Goal: Check status: Check status

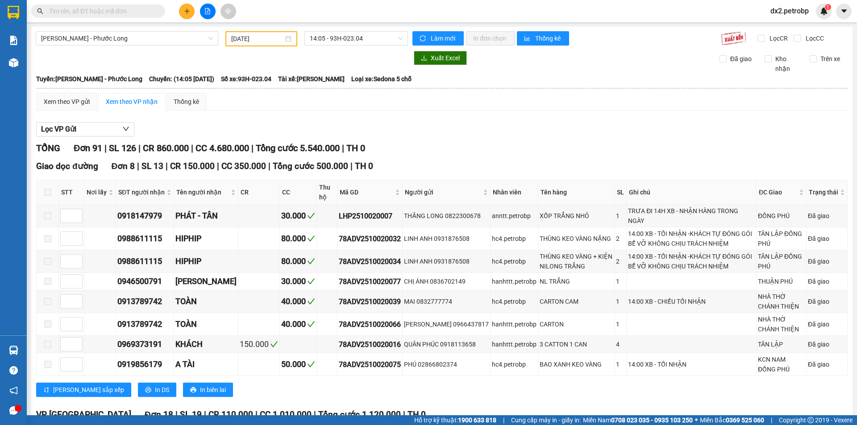
click at [287, 38] on div "[DATE]" at bounding box center [261, 39] width 60 height 10
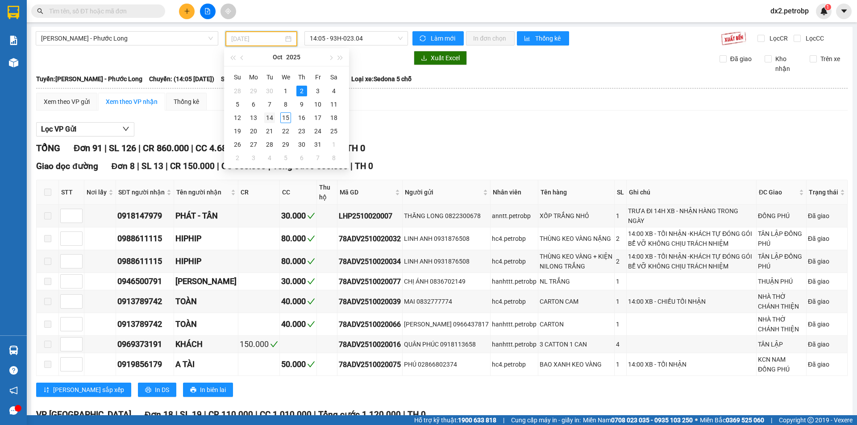
click at [270, 117] on div "14" at bounding box center [269, 117] width 11 height 11
type input "14/10/2025"
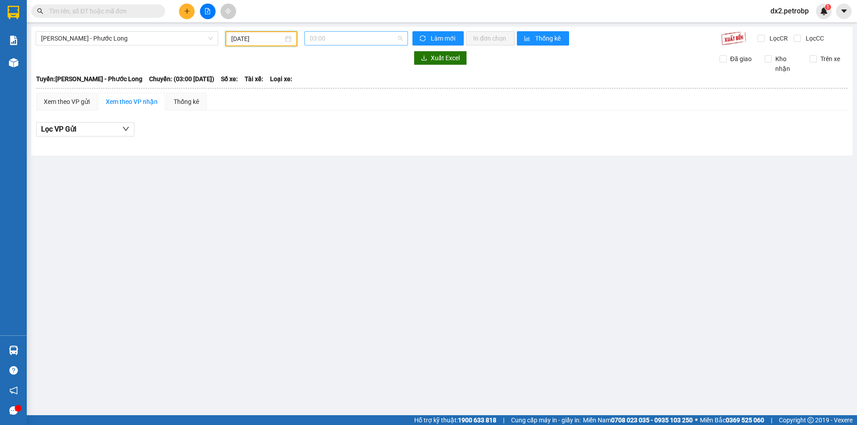
click at [398, 38] on span "03:00" at bounding box center [356, 38] width 93 height 13
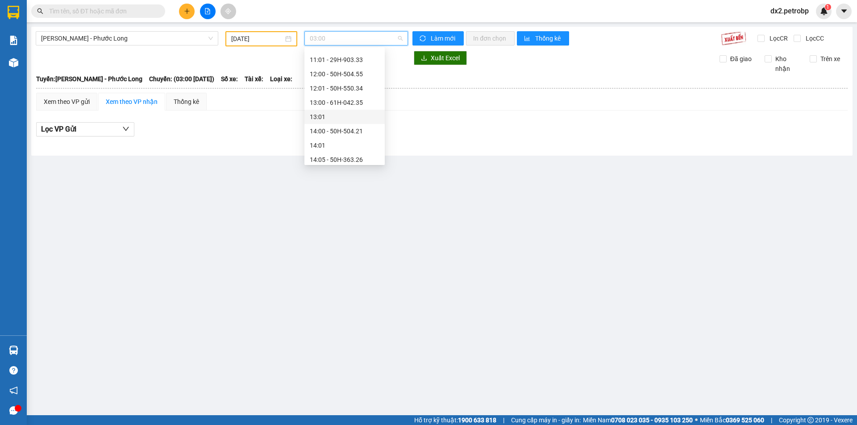
scroll to position [514, 0]
click at [350, 124] on div "21:05 - 93H-020.96" at bounding box center [345, 128] width 70 height 10
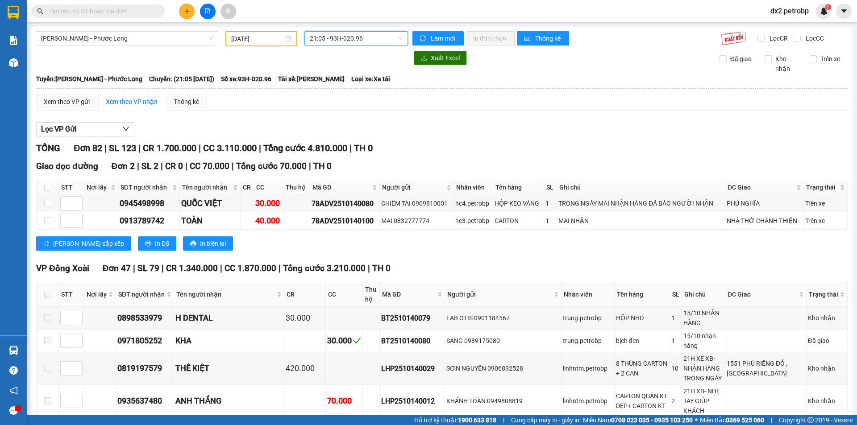
click at [288, 38] on div "14/10/2025" at bounding box center [261, 39] width 60 height 10
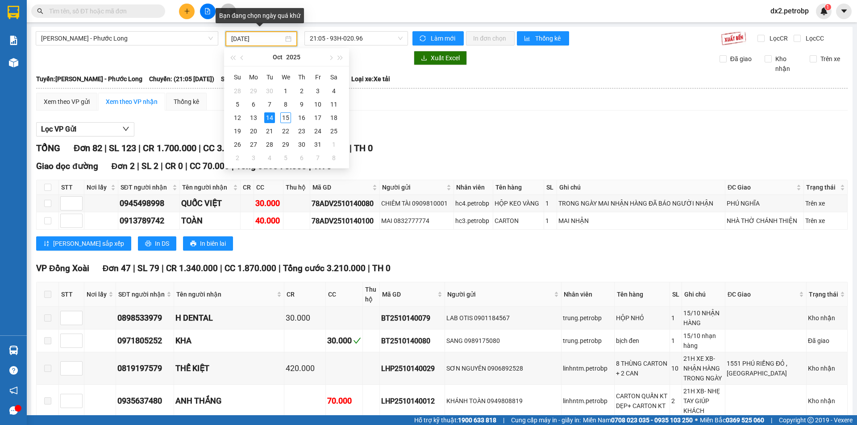
click at [289, 38] on div "14/10/2025" at bounding box center [261, 39] width 60 height 10
click at [399, 36] on span "21:05 - 93H-020.96" at bounding box center [356, 38] width 93 height 13
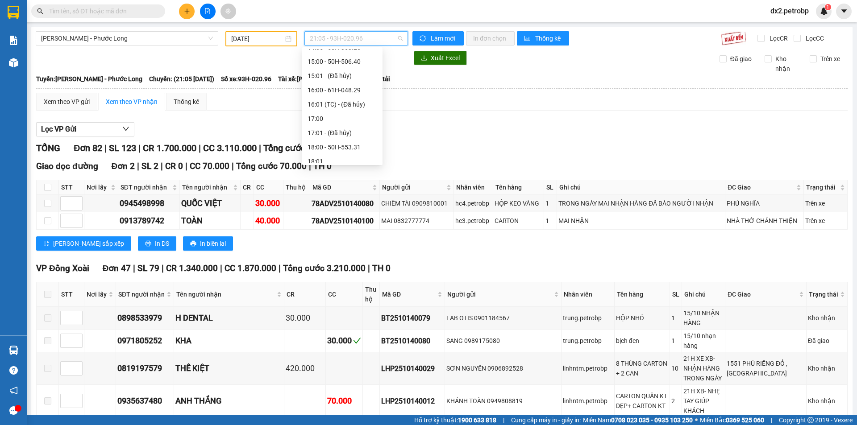
scroll to position [291, 0]
click at [349, 136] on div "14:05 - 50H-363.26" at bounding box center [342, 137] width 70 height 10
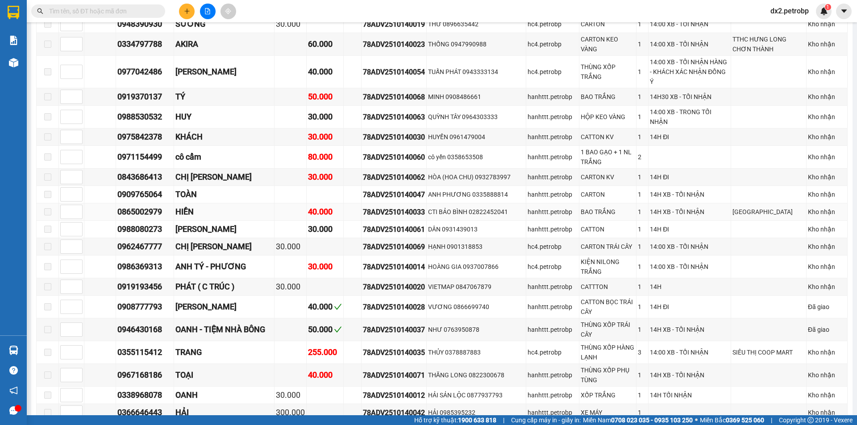
scroll to position [1607, 0]
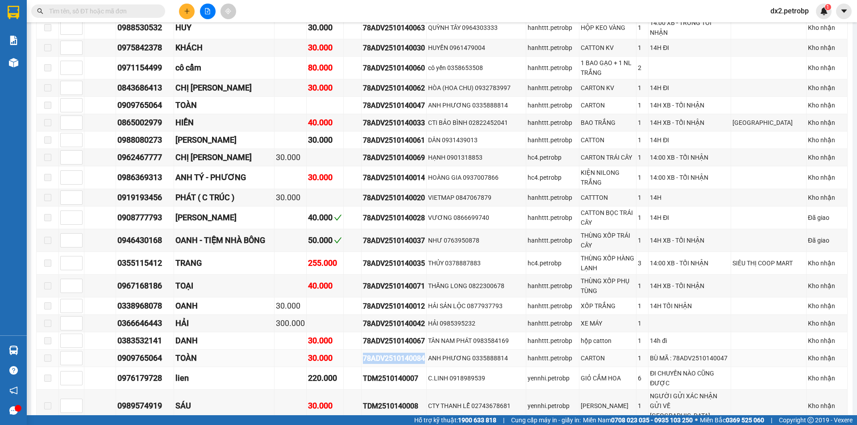
drag, startPoint x: 427, startPoint y: 338, endPoint x: 358, endPoint y: 342, distance: 68.4
click at [358, 350] on tr "0909765064 TOÀN 30.000 78ADV2510140084 ANH PHƯƠNG 0335888814 hanhttt.petrobp CA…" at bounding box center [442, 358] width 811 height 17
copy div "78ADV2510140084"
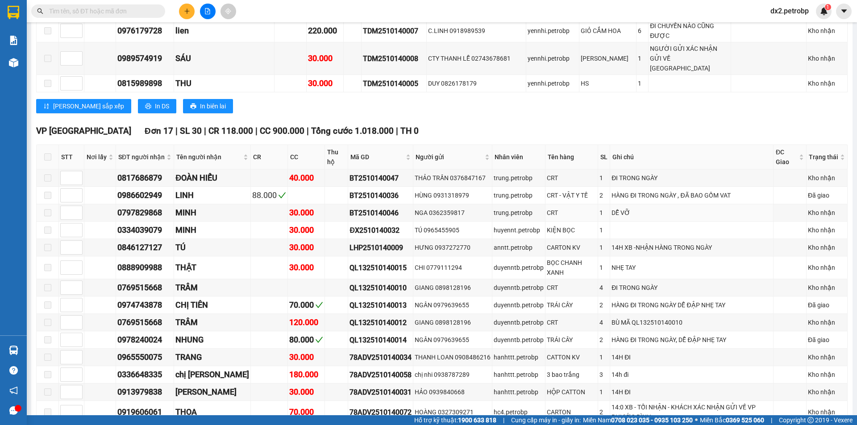
scroll to position [1999, 0]
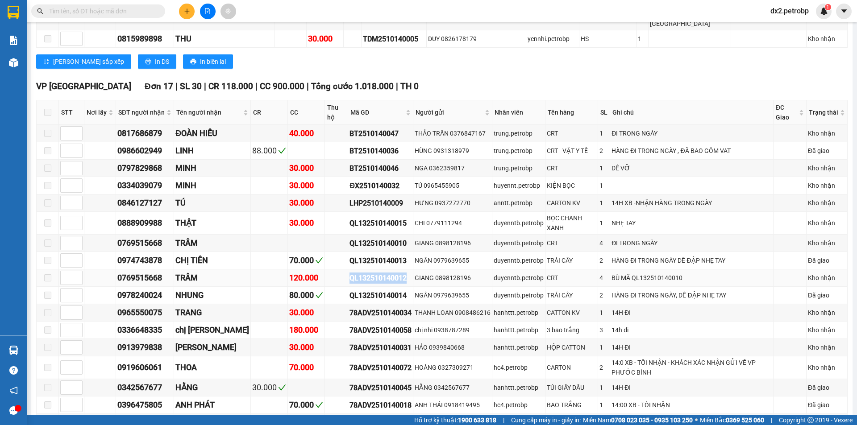
drag, startPoint x: 387, startPoint y: 242, endPoint x: 332, endPoint y: 244, distance: 55.8
click at [349, 273] on div "QL132510140012" at bounding box center [380, 278] width 62 height 11
copy div "QL132510140012"
click at [109, 12] on input "text" at bounding box center [101, 11] width 105 height 10
paste input "QL132510140012"
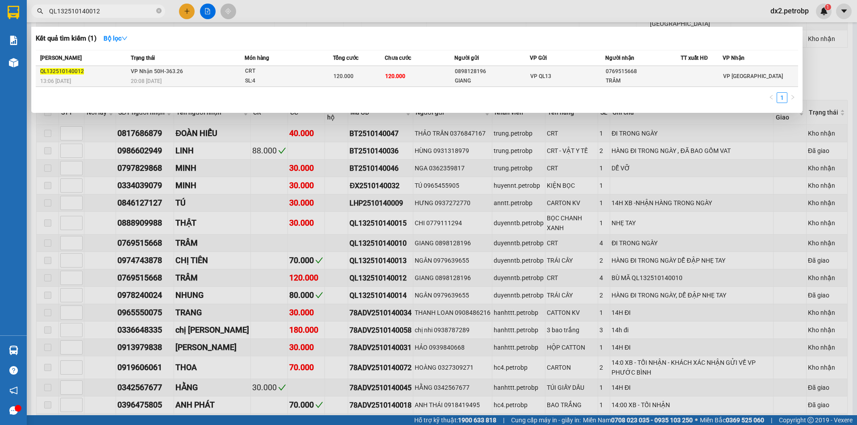
type input "QL132510140012"
click at [295, 77] on div "SL: 4" at bounding box center [278, 81] width 67 height 10
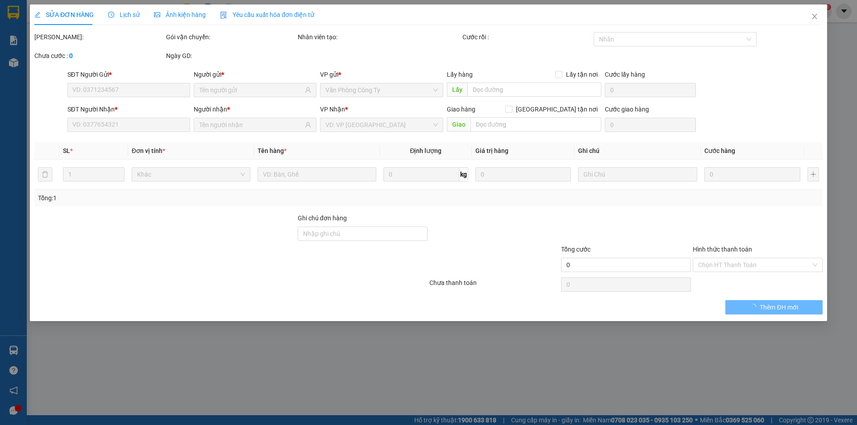
type input "0898128196"
type input "GIANG"
type input "0769515668"
type input "TRÂM"
type input "120.000"
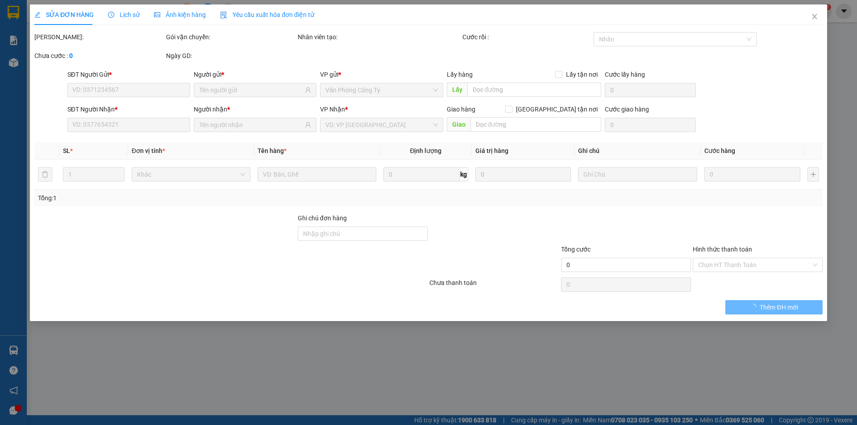
type input "120.000"
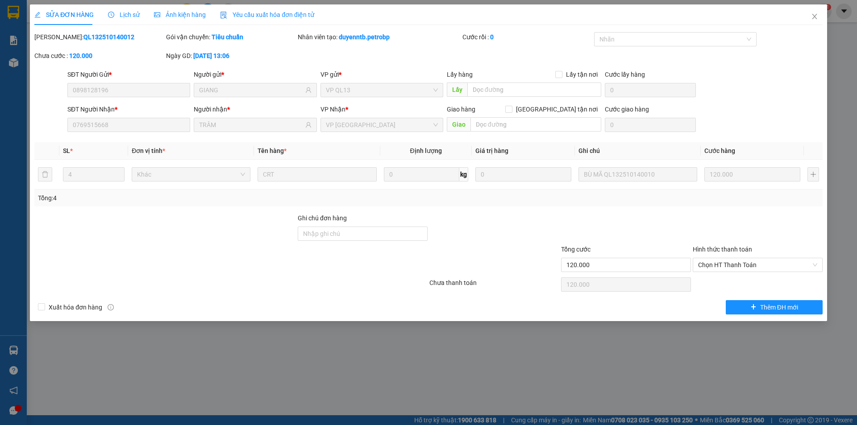
click at [124, 15] on span "Lịch sử" at bounding box center [124, 14] width 32 height 7
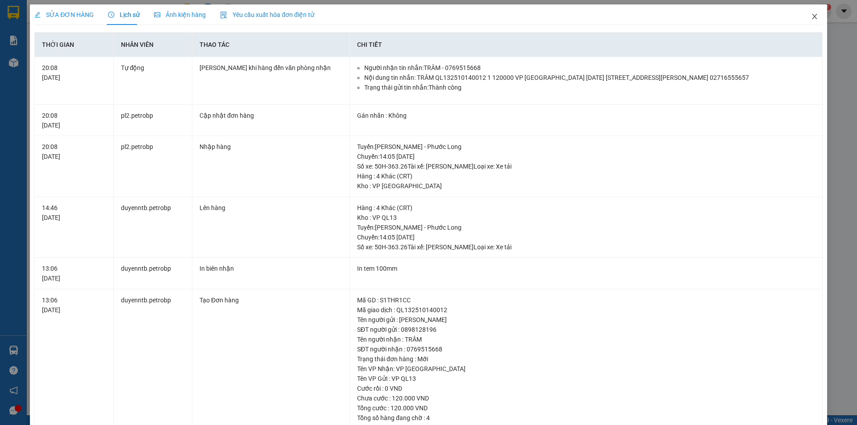
click at [811, 14] on icon "close" at bounding box center [814, 16] width 7 height 7
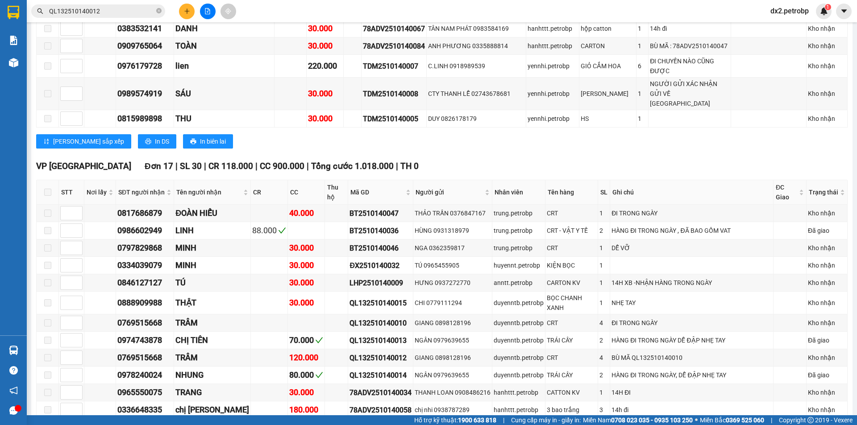
scroll to position [1964, 0]
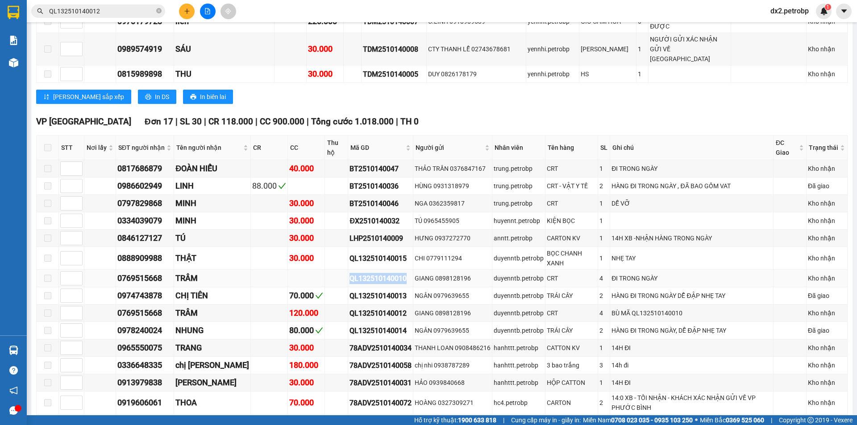
drag, startPoint x: 386, startPoint y: 242, endPoint x: 330, endPoint y: 244, distance: 56.7
click at [349, 273] on div "QL132510140010" at bounding box center [380, 278] width 62 height 11
copy div "QL132510140010"
click at [155, 10] on span "QL132510140012" at bounding box center [98, 10] width 134 height 13
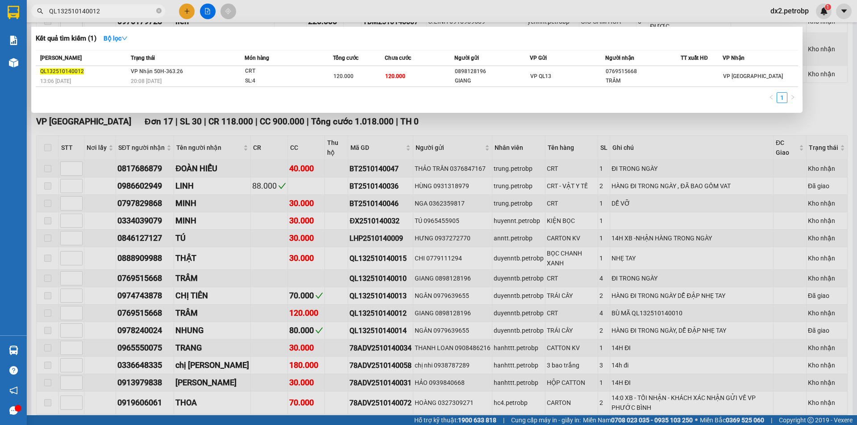
click at [162, 11] on span "QL132510140012" at bounding box center [98, 10] width 134 height 13
click at [158, 11] on icon "close-circle" at bounding box center [158, 10] width 5 height 5
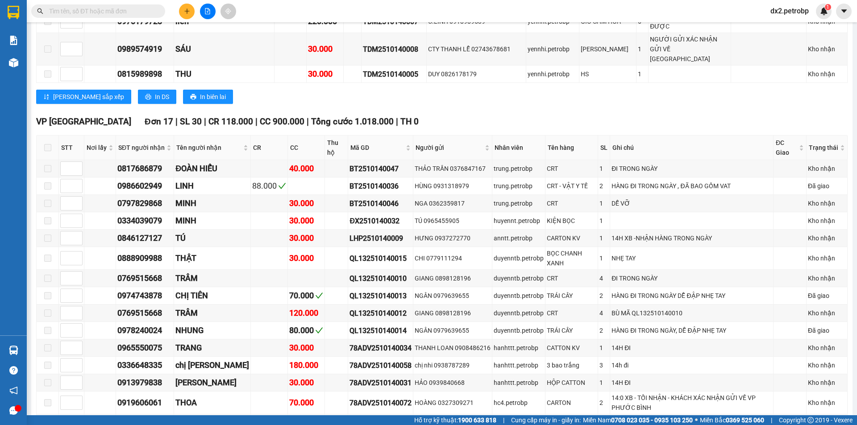
click at [133, 12] on input "text" at bounding box center [101, 11] width 105 height 10
paste input "QL132510140010"
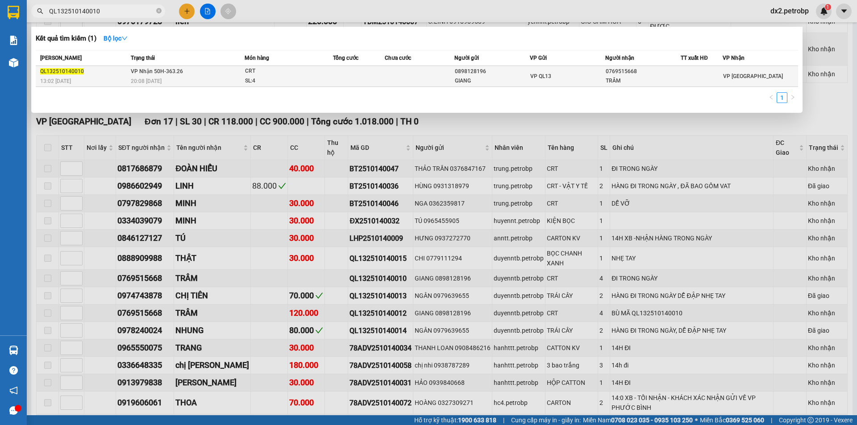
type input "QL132510140010"
click at [353, 76] on td at bounding box center [359, 76] width 52 height 21
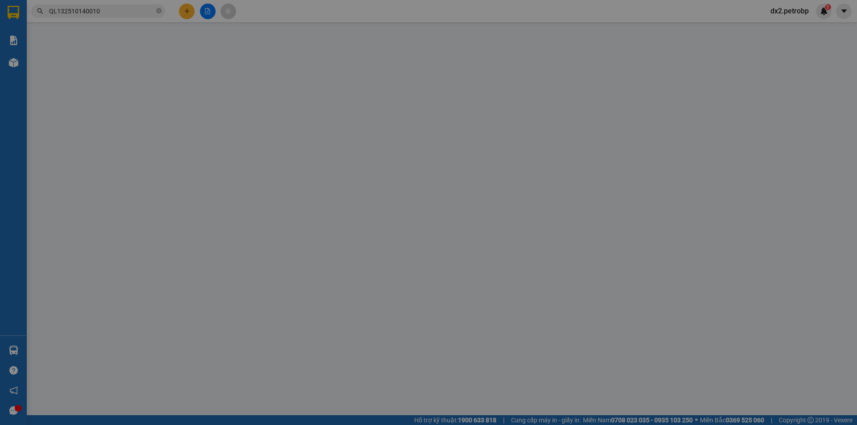
type input "0898128196"
type input "GIANG"
type input "0769515668"
type input "TRÂM"
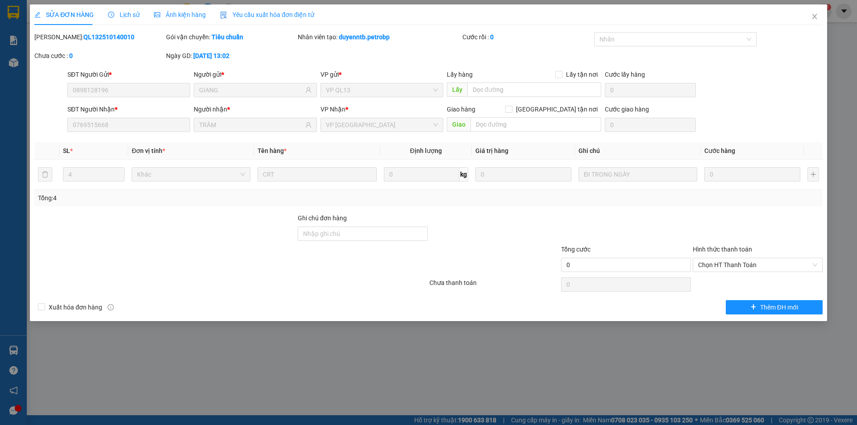
click at [129, 15] on span "Lịch sử" at bounding box center [124, 14] width 32 height 7
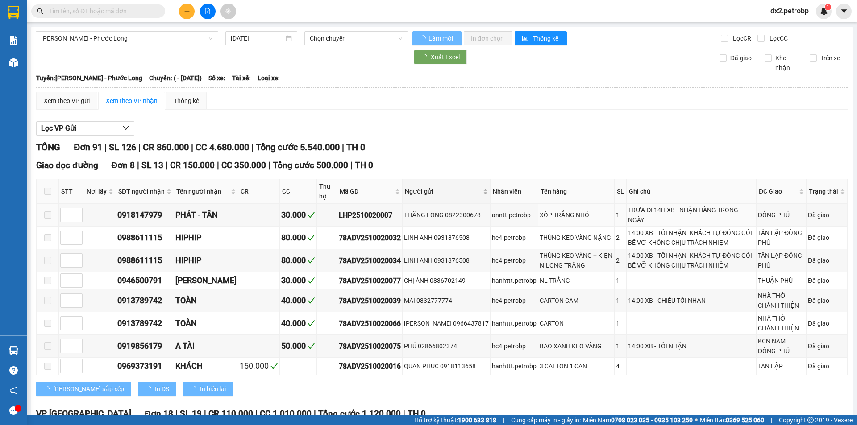
type input "[DATE]"
